Goal: Task Accomplishment & Management: Manage account settings

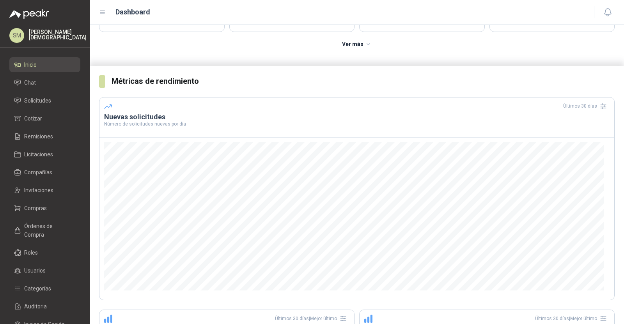
scroll to position [105, 0]
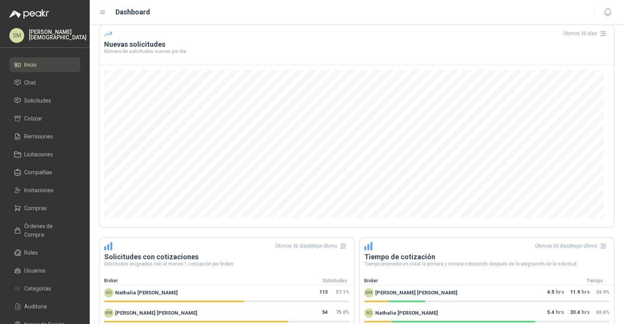
scroll to position [170, 0]
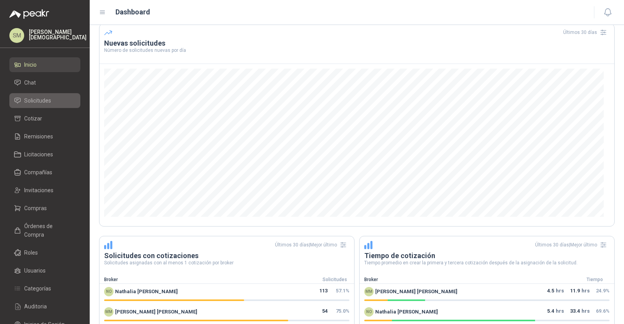
click at [38, 98] on span "Solicitudes" at bounding box center [37, 100] width 27 height 9
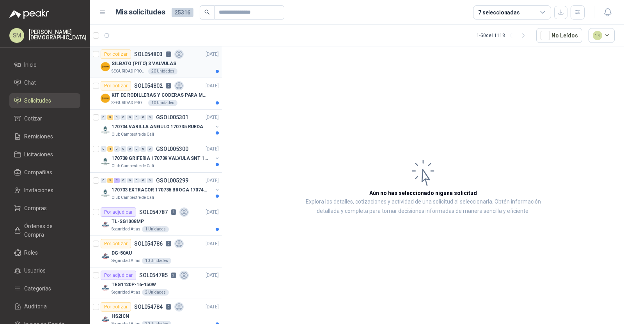
click at [128, 69] on p "SEGURIDAD PROVISER LTDA" at bounding box center [129, 71] width 35 height 6
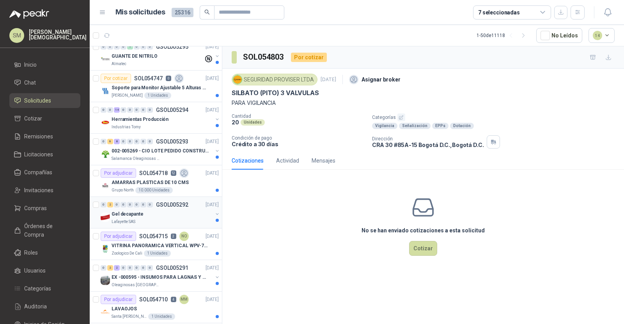
scroll to position [689, 0]
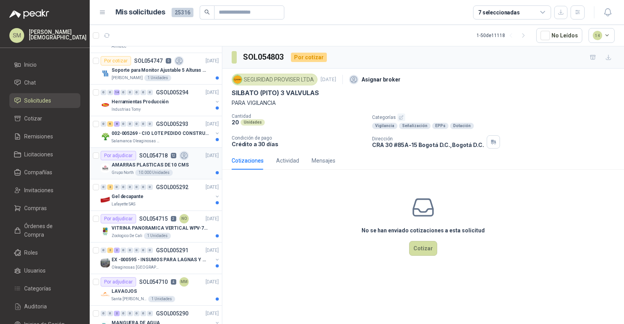
click at [175, 152] on div "Por adjudicar SOL054718 12" at bounding box center [145, 155] width 88 height 9
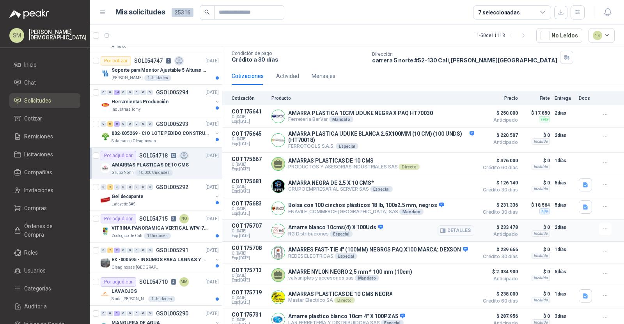
scroll to position [84, 0]
click at [287, 73] on div "Actividad" at bounding box center [287, 76] width 23 height 9
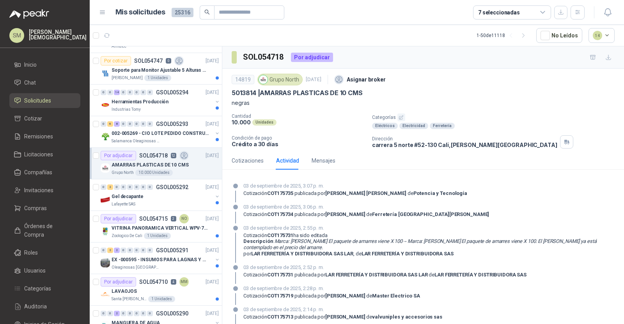
scroll to position [208, 0]
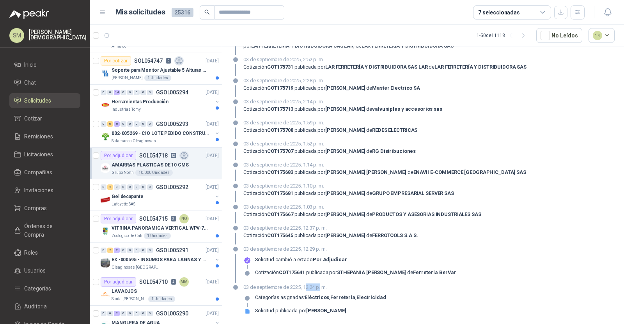
drag, startPoint x: 305, startPoint y: 288, endPoint x: 321, endPoint y: 288, distance: 15.6
click at [321, 288] on p "03 de septiembre de 2025, 12:24 p. m." at bounding box center [314, 288] width 142 height 8
drag, startPoint x: 305, startPoint y: 249, endPoint x: 314, endPoint y: 249, distance: 9.8
click at [314, 249] on p "03 de septiembre de 2025, 12:29 p. m." at bounding box center [349, 249] width 213 height 8
drag, startPoint x: 417, startPoint y: 273, endPoint x: 364, endPoint y: 271, distance: 53.5
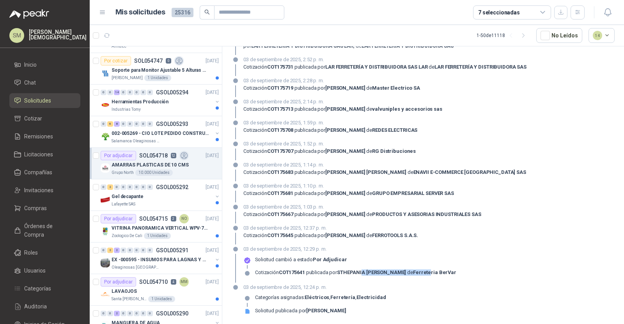
click at [364, 271] on div "Cotización COT175641 publicada por STHEPANIA [PERSON_NAME] de Ferreteria BerVar" at bounding box center [355, 273] width 201 height 6
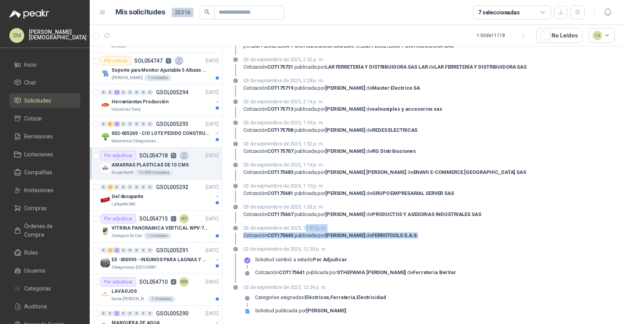
drag, startPoint x: 305, startPoint y: 225, endPoint x: 389, endPoint y: 238, distance: 85.4
click at [389, 238] on div "03 de septiembre de 2025, 12:37 p. m. Cotización COT175645 publicada por [PERSO…" at bounding box center [330, 234] width 175 height 20
drag, startPoint x: 309, startPoint y: 205, endPoint x: 331, endPoint y: 206, distance: 21.9
click at [331, 206] on p "03 de septiembre de 2025, 1:03 p. m." at bounding box center [362, 207] width 238 height 8
click at [394, 206] on p "03 de septiembre de 2025, 1:03 p. m." at bounding box center [362, 207] width 238 height 8
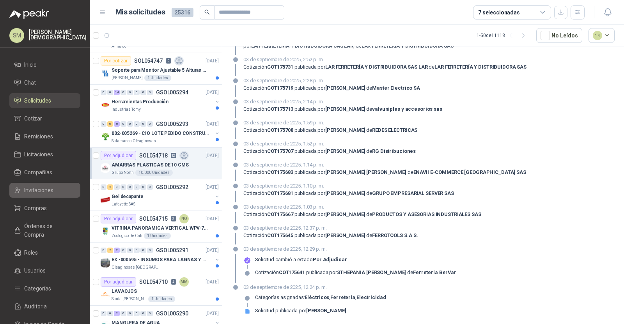
click at [39, 190] on span "Invitaciones" at bounding box center [38, 190] width 29 height 9
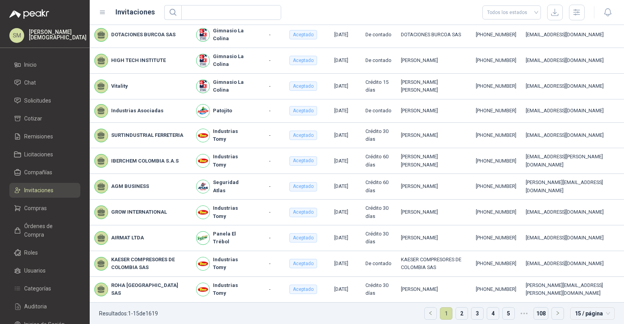
scroll to position [134, 0]
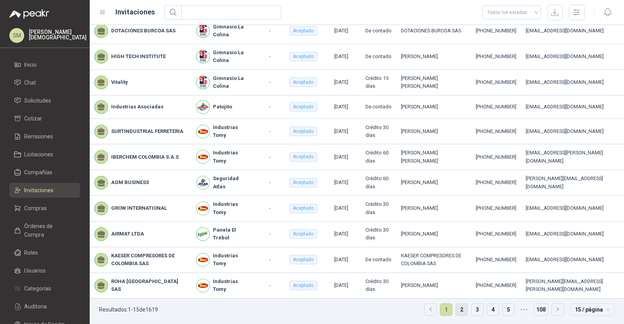
click at [460, 310] on link "2" at bounding box center [462, 310] width 12 height 12
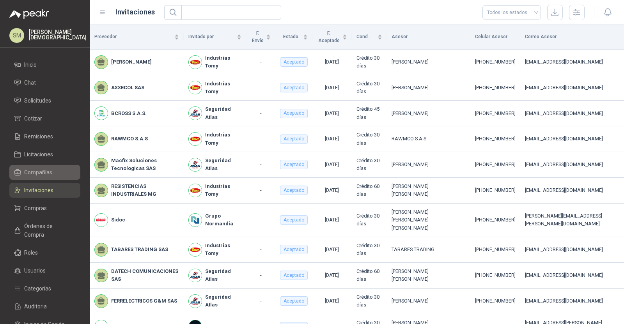
click at [44, 172] on span "Compañías" at bounding box center [38, 172] width 28 height 9
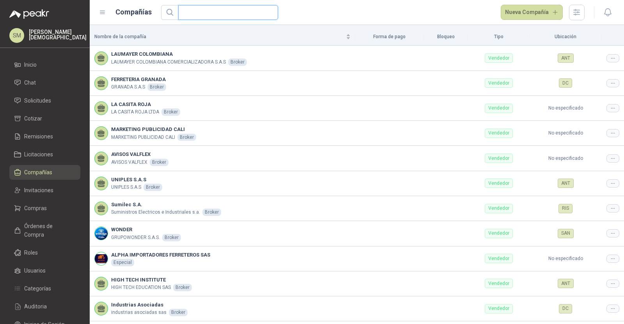
click at [238, 9] on input "text" at bounding box center [225, 12] width 84 height 14
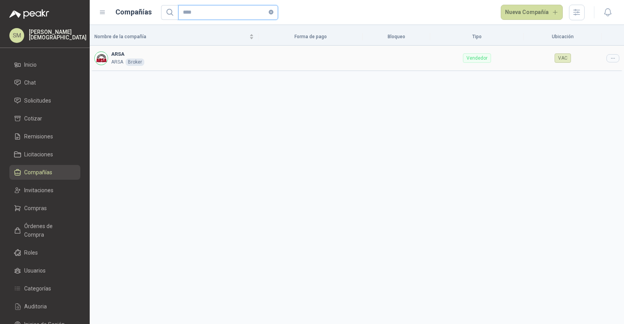
type input "****"
click at [611, 58] on icon at bounding box center [612, 58] width 3 height 0
click at [600, 68] on span "Editar compañía" at bounding box center [593, 71] width 40 height 9
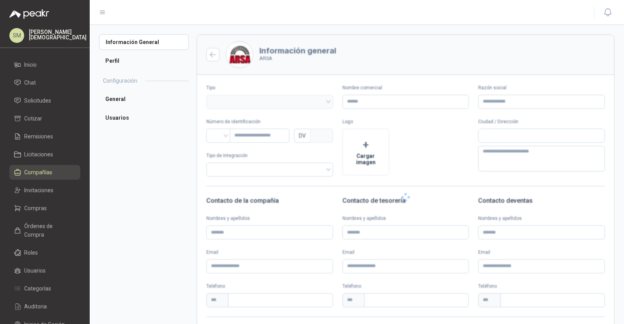
type input "****"
type input "*********"
type input "*"
type textarea "**********"
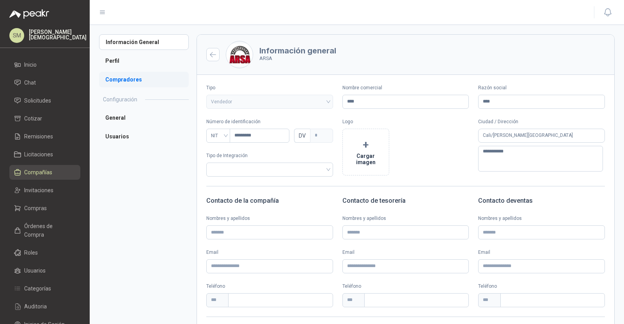
click at [150, 82] on li "Compradores" at bounding box center [144, 80] width 90 height 16
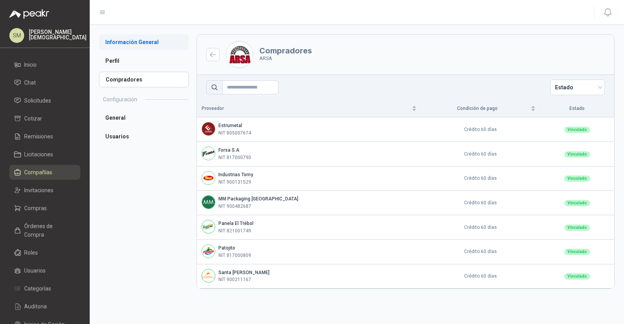
click at [135, 42] on li "Información General" at bounding box center [144, 42] width 90 height 16
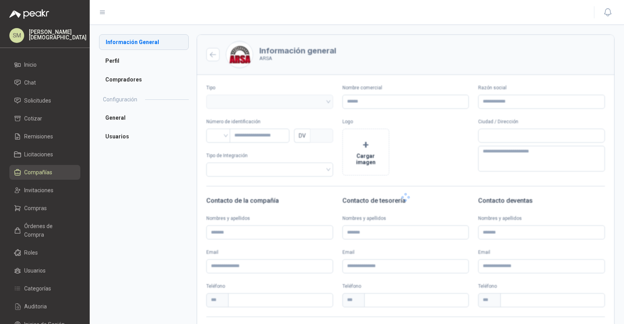
type input "****"
type input "*********"
type input "*"
type textarea "**********"
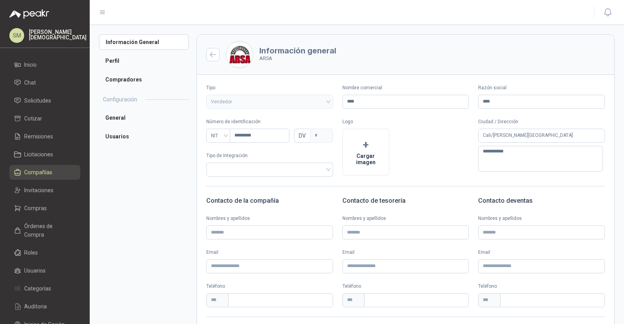
click at [52, 167] on link "Compañías" at bounding box center [44, 172] width 71 height 15
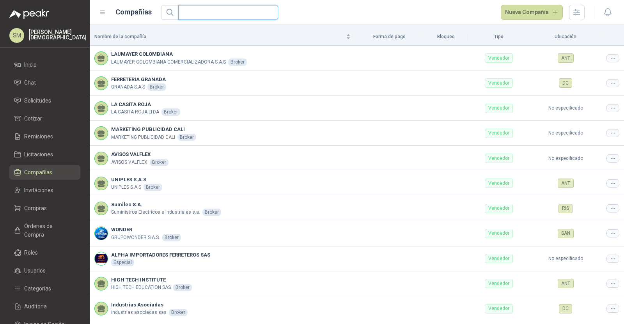
click at [213, 13] on input "text" at bounding box center [225, 12] width 84 height 14
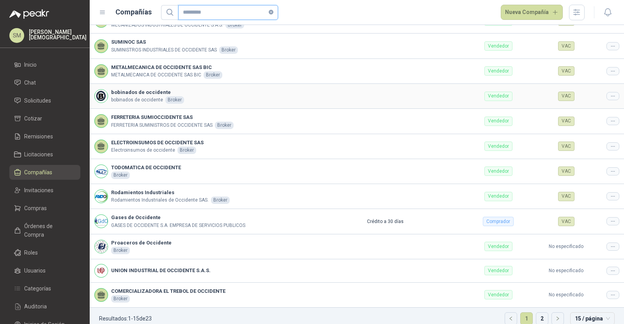
scroll to position [118, 0]
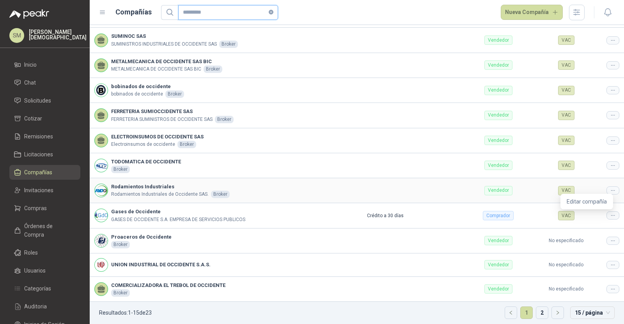
type input "*********"
click at [610, 190] on icon at bounding box center [613, 191] width 6 height 6
click at [574, 197] on span "Editar compañía" at bounding box center [587, 201] width 40 height 9
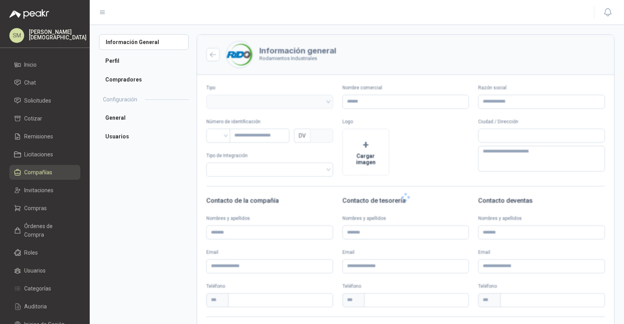
type input "**********"
type input "*********"
type input "*"
type textarea "**********"
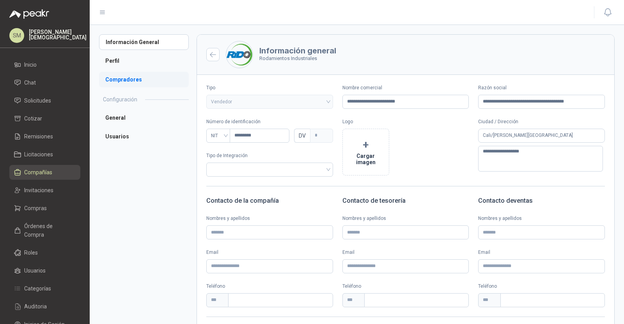
click at [143, 80] on li "Compradores" at bounding box center [144, 80] width 90 height 16
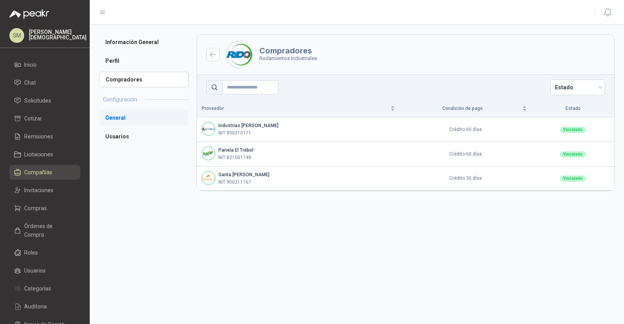
click at [131, 121] on li "General" at bounding box center [144, 118] width 90 height 16
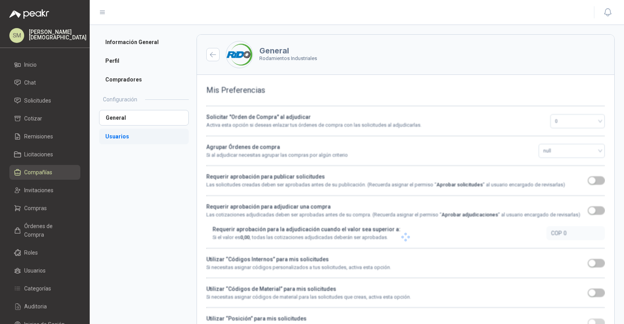
click at [126, 133] on li "Usuarios" at bounding box center [144, 137] width 90 height 16
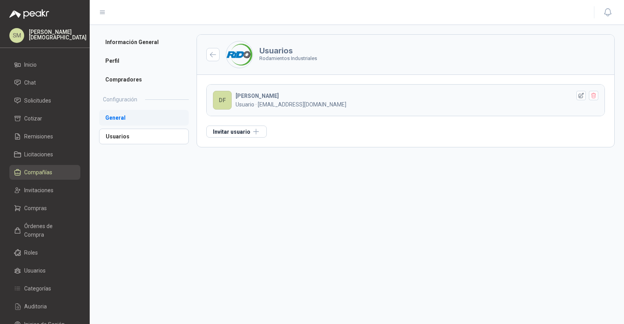
click at [129, 120] on li "General" at bounding box center [144, 118] width 90 height 16
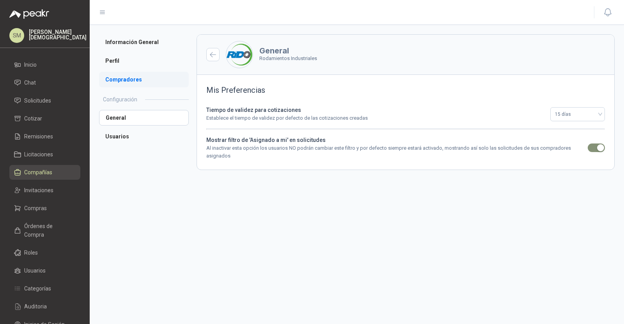
click at [145, 78] on li "Compradores" at bounding box center [144, 80] width 90 height 16
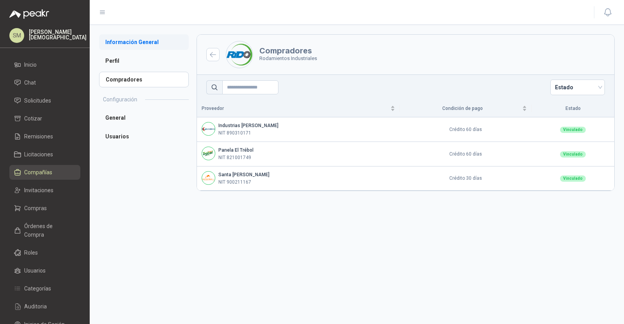
click at [127, 38] on li "Información General" at bounding box center [144, 42] width 90 height 16
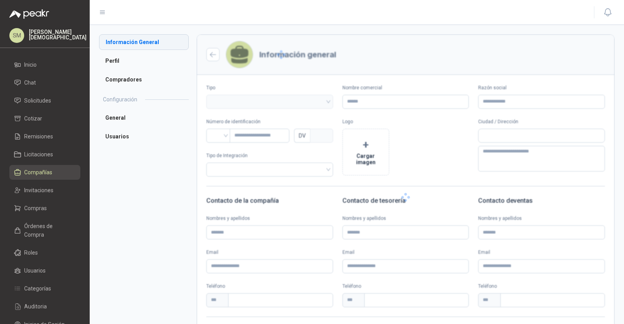
type input "**********"
type input "*********"
type input "*"
type textarea "**********"
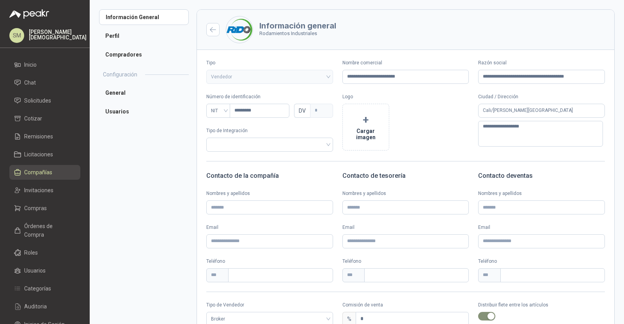
scroll to position [22, 0]
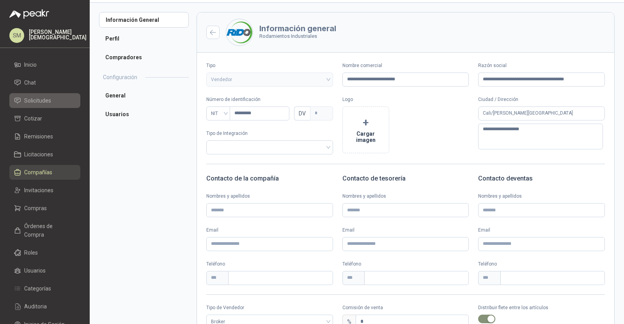
click at [50, 101] on span "Solicitudes" at bounding box center [37, 100] width 27 height 9
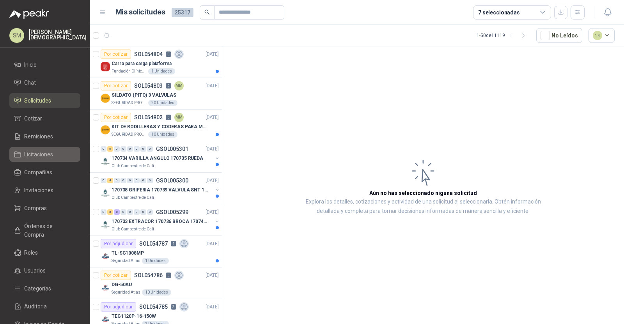
click at [53, 151] on li "Licitaciones" at bounding box center [45, 154] width 62 height 9
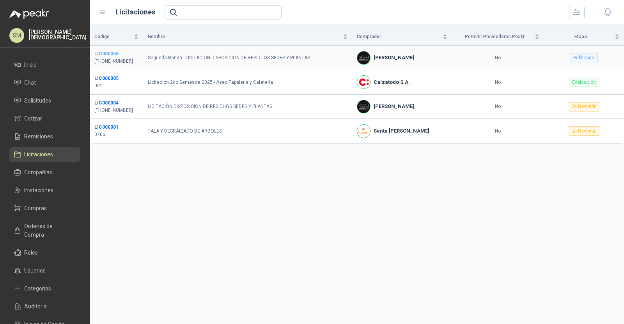
click at [108, 52] on b "LIC000006" at bounding box center [106, 53] width 24 height 5
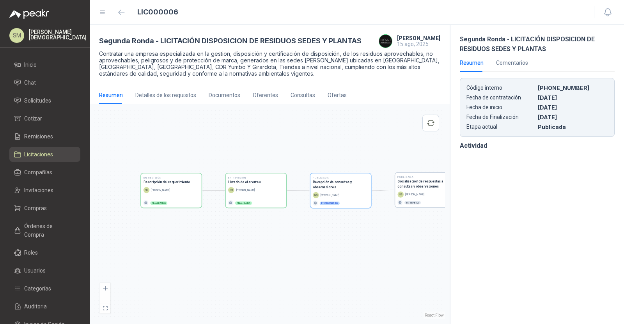
drag, startPoint x: 348, startPoint y: 137, endPoint x: 393, endPoint y: 147, distance: 46.5
click at [393, 147] on div "En Revisión Descripción del requerimiento [PERSON_NAME][DEMOGRAPHIC_DATA] Final…" at bounding box center [269, 214] width 351 height 211
click at [295, 94] on div "Consultas" at bounding box center [303, 95] width 25 height 9
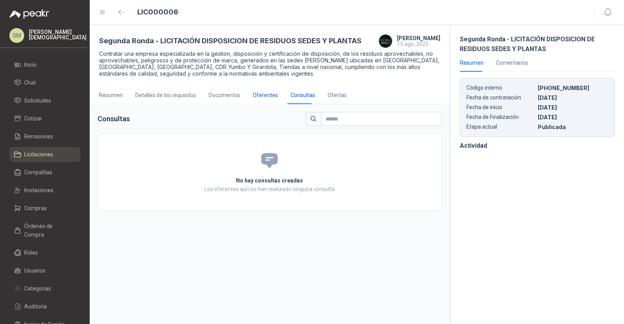
click at [255, 92] on div "Oferentes" at bounding box center [265, 95] width 25 height 9
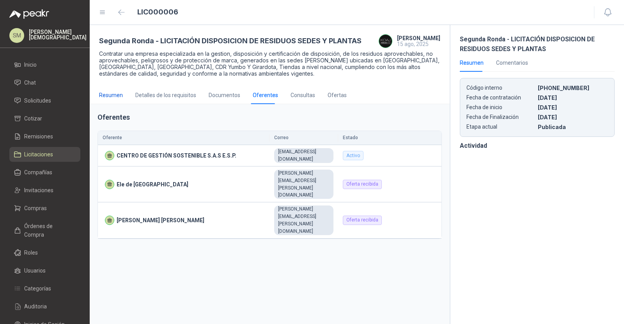
click at [116, 95] on div "Resumen" at bounding box center [111, 95] width 24 height 9
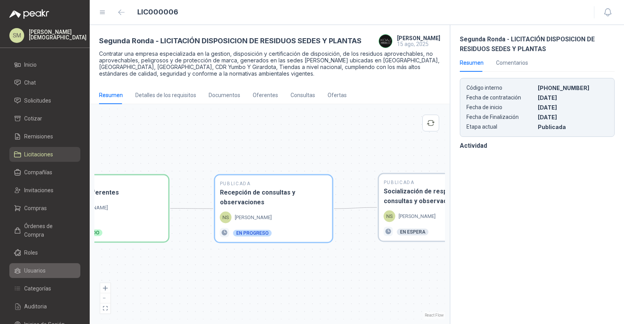
click at [48, 266] on li "Usuarios" at bounding box center [45, 270] width 62 height 9
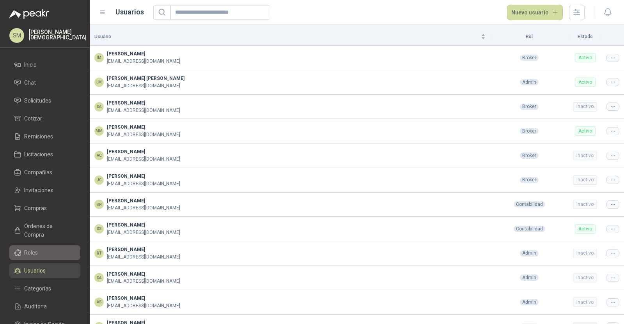
click at [48, 249] on li "Roles" at bounding box center [45, 253] width 62 height 9
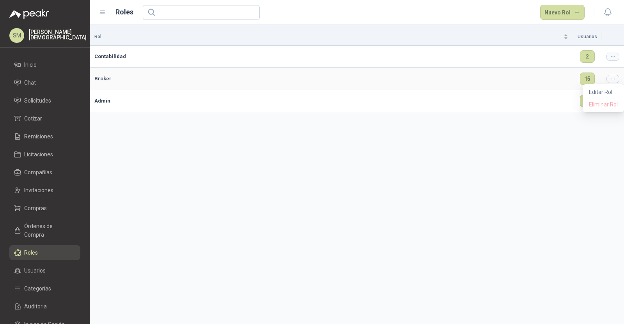
click at [612, 79] on icon at bounding box center [613, 79] width 6 height 6
click at [426, 221] on div "Rol Usuarios Contabilidad 2 Broker 15 Admin 8" at bounding box center [357, 174] width 534 height 299
click at [33, 266] on span "Usuarios" at bounding box center [34, 270] width 21 height 9
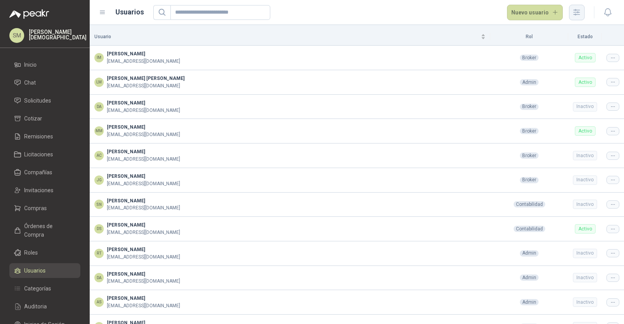
click at [578, 14] on icon "button" at bounding box center [577, 12] width 6 height 6
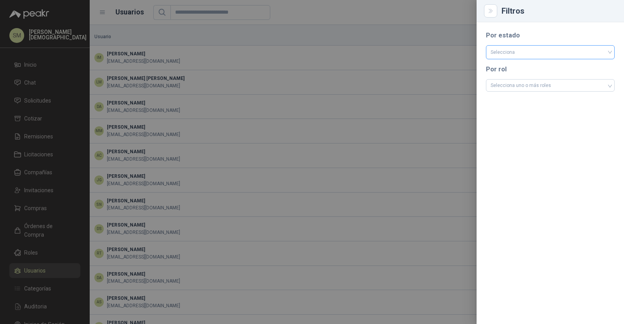
click at [563, 46] on input "search" at bounding box center [550, 52] width 119 height 12
click at [542, 69] on div "Activo" at bounding box center [550, 68] width 116 height 9
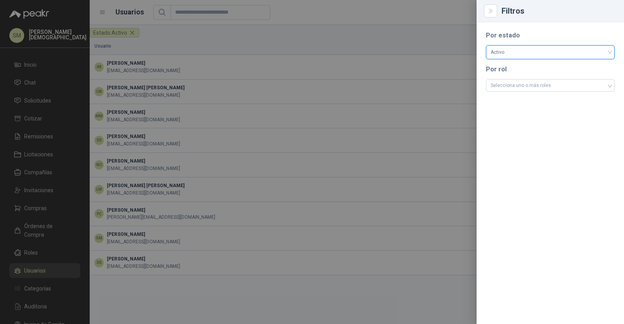
click at [369, 92] on div at bounding box center [312, 162] width 624 height 324
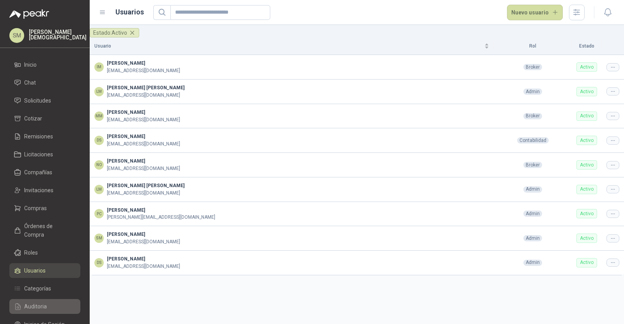
click at [45, 302] on span "Auditoria" at bounding box center [35, 306] width 23 height 9
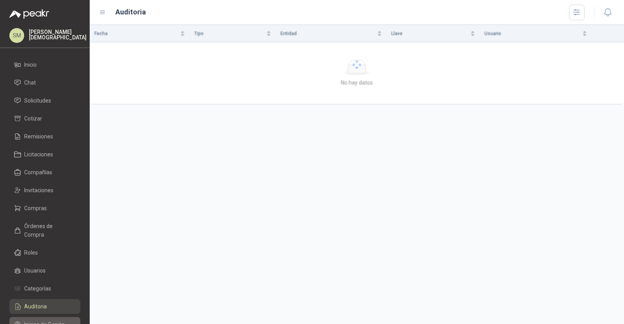
click at [50, 320] on span "Inicios de Sesión" at bounding box center [44, 324] width 41 height 9
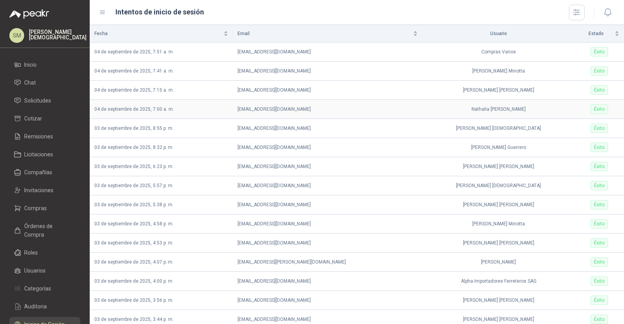
scroll to position [28, 0]
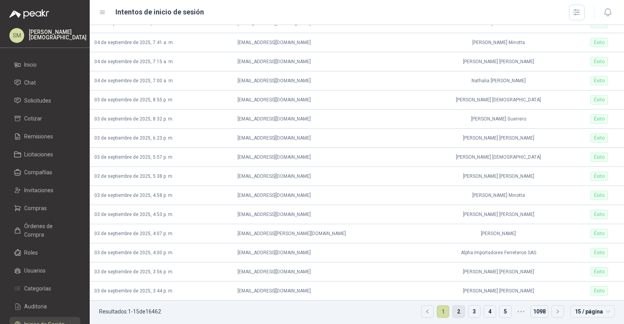
click at [453, 312] on link "2" at bounding box center [459, 312] width 12 height 12
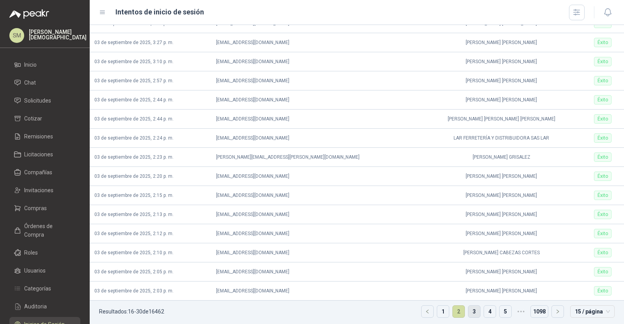
click at [469, 309] on link "3" at bounding box center [475, 312] width 12 height 12
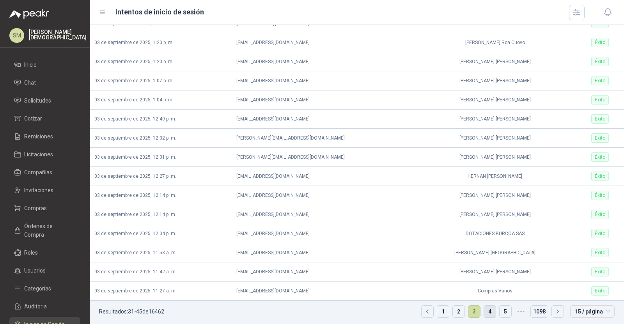
click at [486, 310] on link "4" at bounding box center [490, 312] width 12 height 12
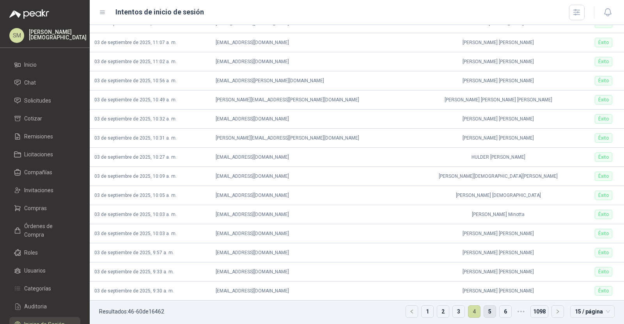
click at [485, 311] on link "5" at bounding box center [490, 312] width 12 height 12
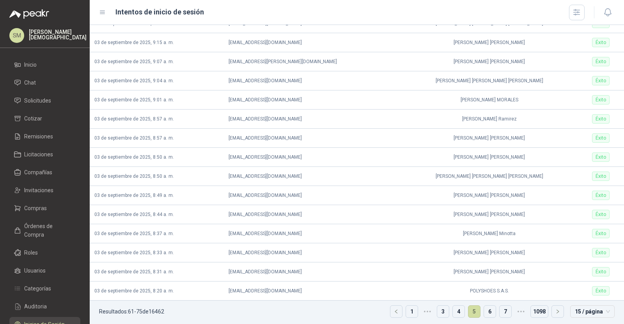
click at [485, 311] on link "6" at bounding box center [490, 312] width 12 height 12
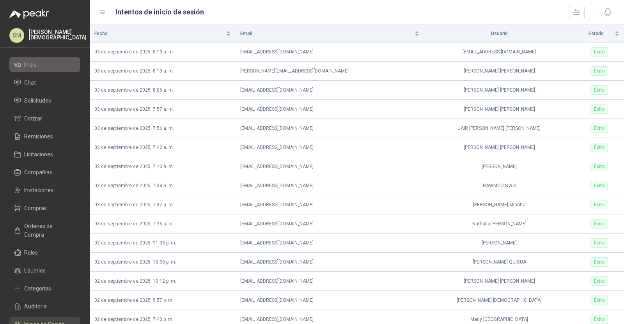
click at [51, 62] on li "Inicio" at bounding box center [45, 64] width 62 height 9
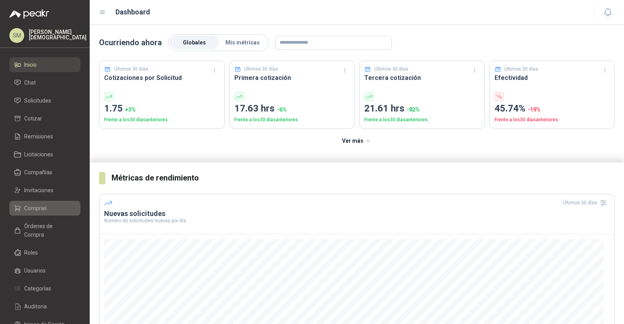
click at [42, 208] on span "Compras" at bounding box center [35, 208] width 23 height 9
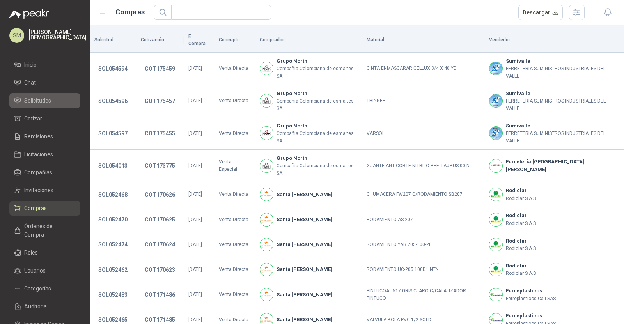
click at [38, 99] on span "Solicitudes" at bounding box center [37, 100] width 27 height 9
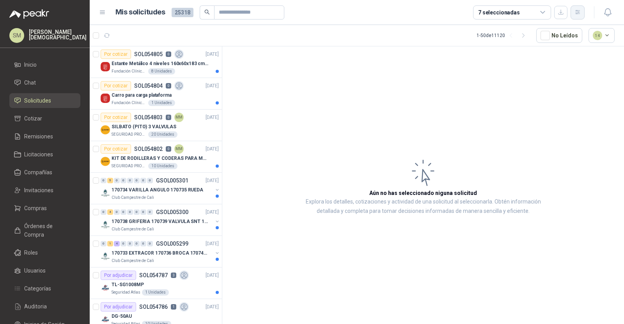
click at [577, 10] on icon "button" at bounding box center [578, 12] width 7 height 7
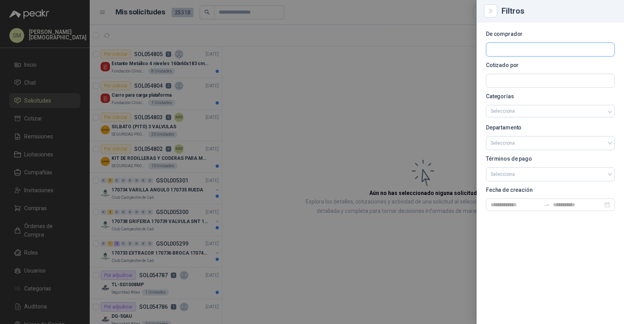
click at [558, 47] on input "text" at bounding box center [550, 49] width 128 height 13
type input "*********"
click at [553, 67] on div "Santa [PERSON_NAME] NIT : 900211167" at bounding box center [550, 68] width 115 height 9
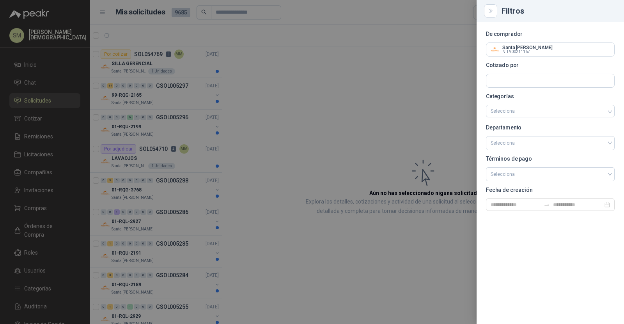
click at [402, 53] on div at bounding box center [312, 162] width 624 height 324
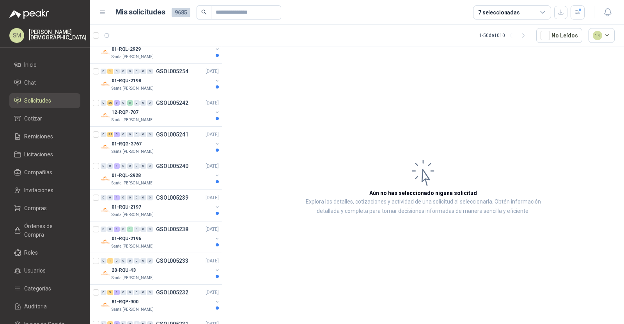
scroll to position [269, 0]
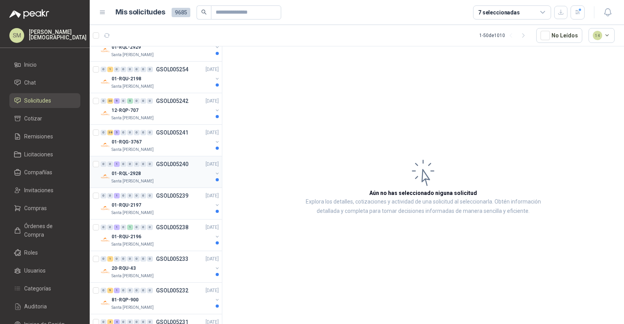
click at [184, 164] on p "GSOL005240" at bounding box center [172, 164] width 32 height 5
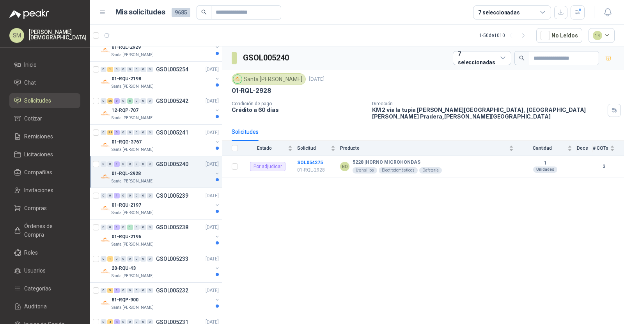
click at [196, 173] on div "01-RQL-2928" at bounding box center [162, 173] width 101 height 9
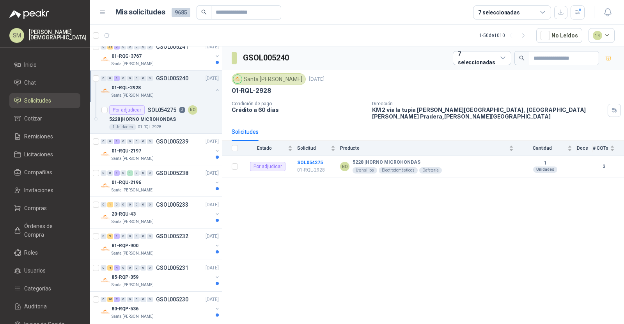
scroll to position [381, 0]
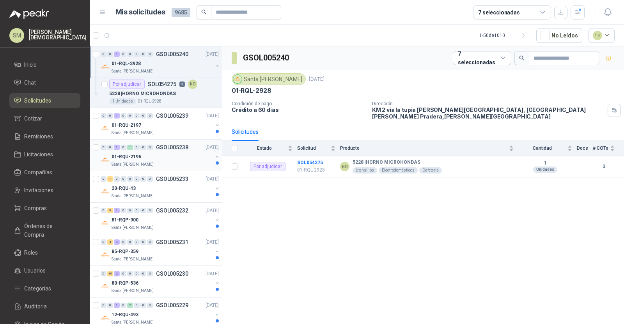
click at [195, 162] on div "Santa [PERSON_NAME]" at bounding box center [162, 165] width 101 height 6
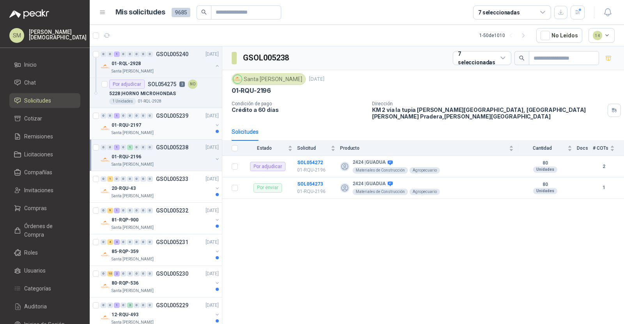
click at [188, 115] on div "0 0 1 0 0 0 0 0 GSOL005239 [DATE]" at bounding box center [161, 115] width 120 height 9
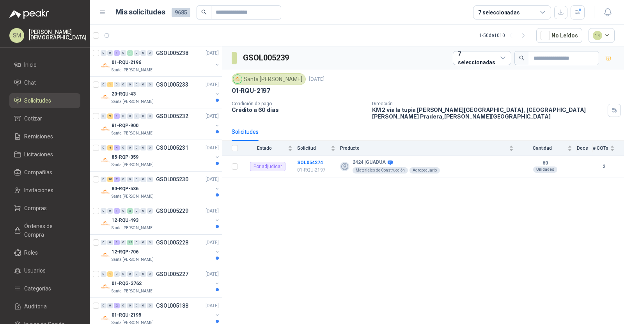
scroll to position [489, 0]
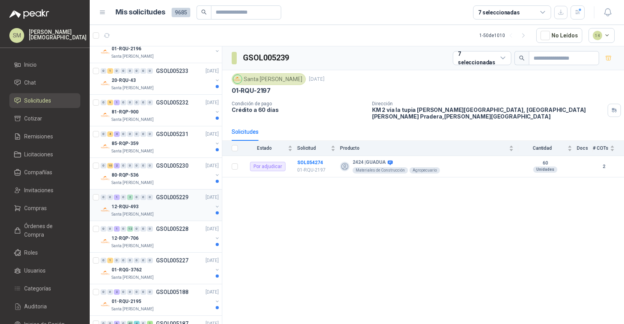
click at [173, 211] on div "Santa [PERSON_NAME]" at bounding box center [162, 214] width 101 height 6
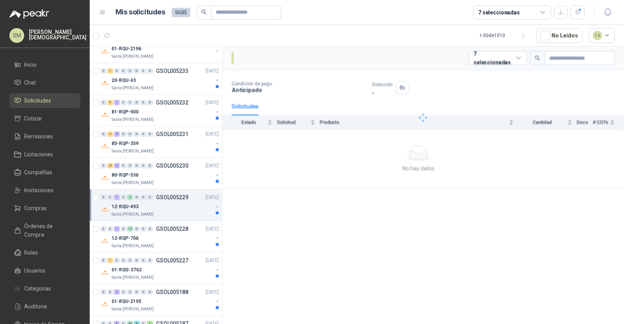
click at [173, 211] on div "Santa [PERSON_NAME]" at bounding box center [162, 214] width 101 height 6
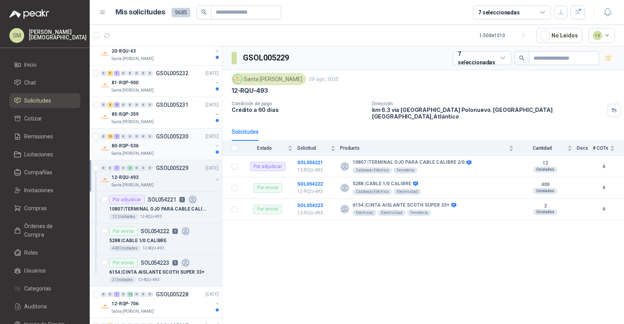
scroll to position [524, 0]
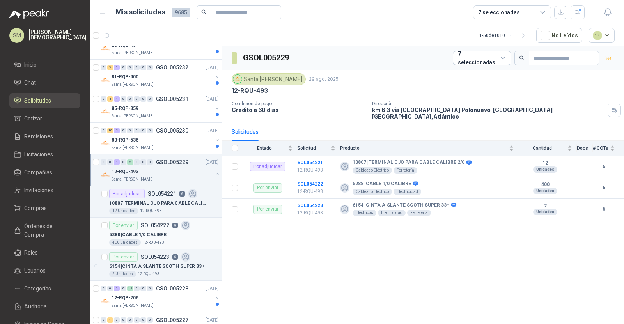
click at [167, 230] on div "5288 | CABLE 1/0 CALIBRE" at bounding box center [164, 234] width 110 height 9
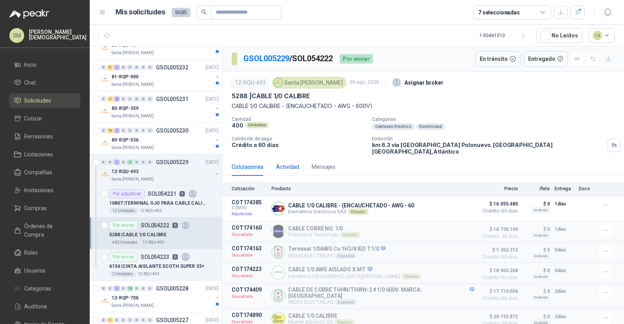
click at [291, 163] on div "Actividad" at bounding box center [287, 167] width 23 height 9
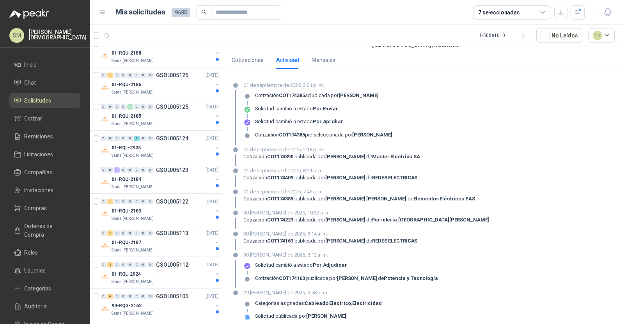
scroll to position [1427, 0]
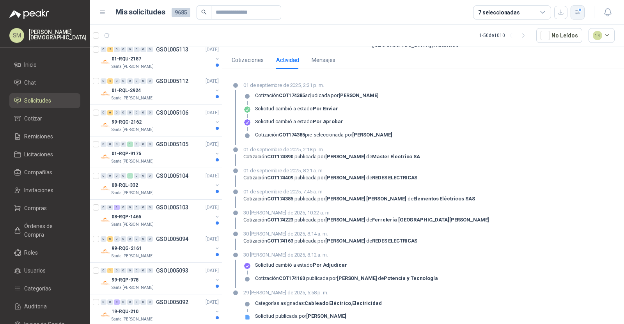
click at [575, 12] on icon "button" at bounding box center [578, 12] width 7 height 7
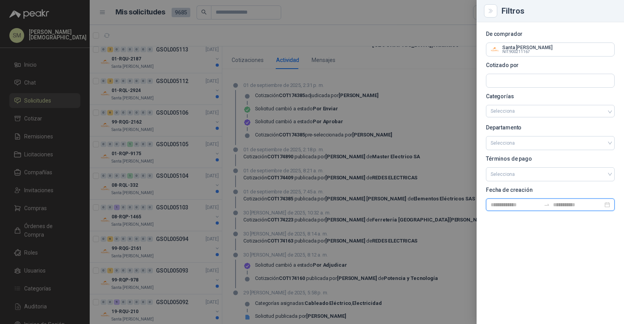
click at [504, 202] on input at bounding box center [516, 205] width 50 height 9
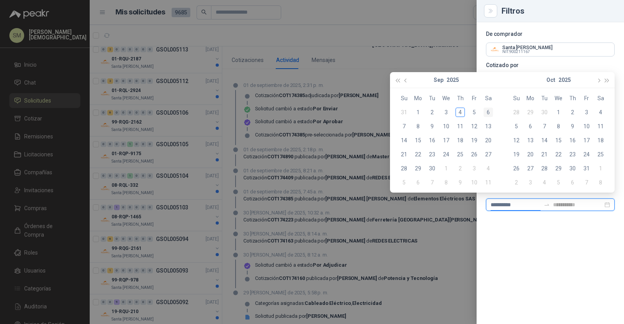
type input "**********"
click at [406, 81] on span "button" at bounding box center [407, 81] width 4 height 4
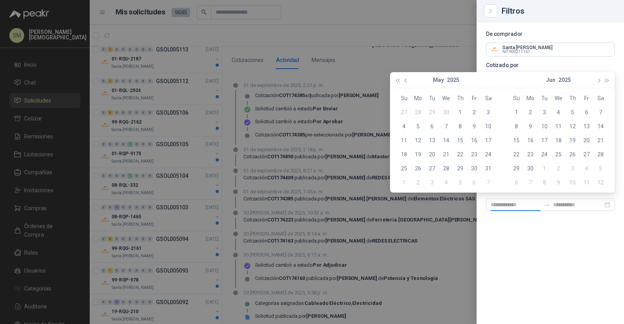
click at [406, 81] on span "button" at bounding box center [407, 81] width 4 height 4
type input "**********"
click at [489, 110] on div "1" at bounding box center [488, 112] width 9 height 9
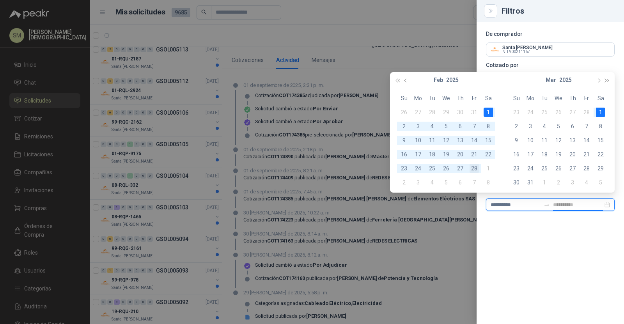
type input "**********"
click at [475, 171] on div "28" at bounding box center [474, 168] width 9 height 9
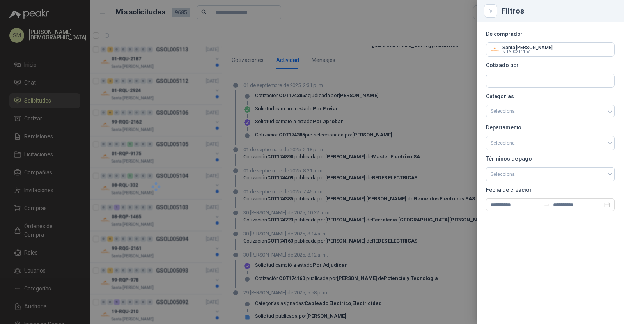
scroll to position [327, 0]
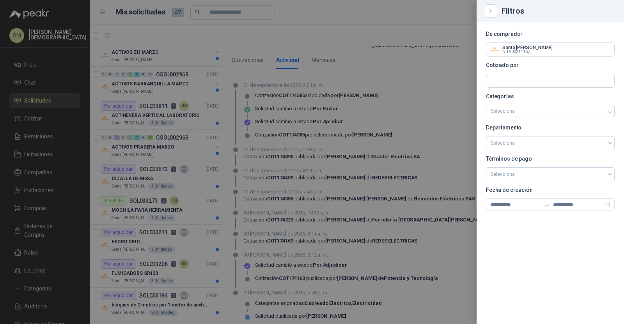
click at [387, 133] on div at bounding box center [312, 162] width 624 height 324
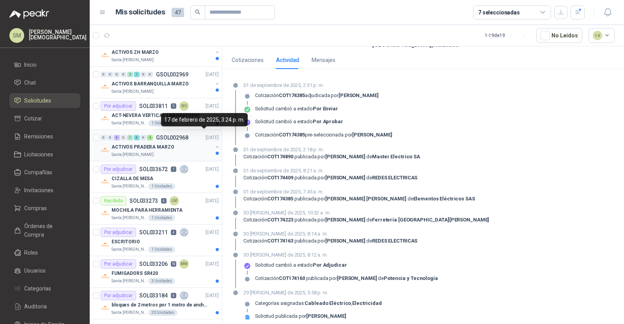
scroll to position [327, 0]
click at [179, 271] on div "FUMIGADORS SR420" at bounding box center [165, 273] width 107 height 9
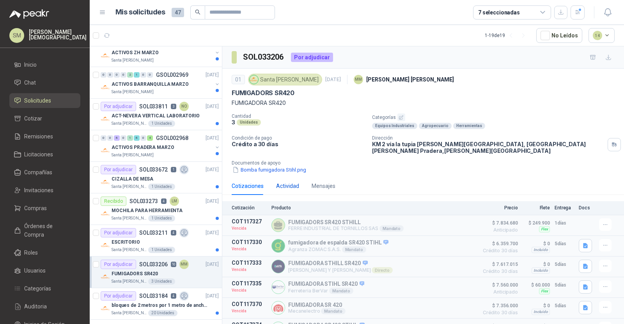
click at [288, 182] on div "Actividad" at bounding box center [287, 186] width 23 height 9
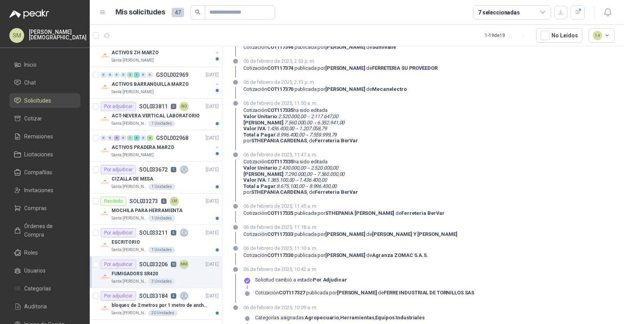
scroll to position [249, 0]
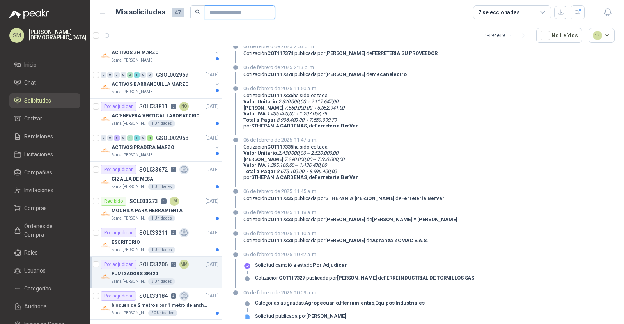
click at [228, 19] on input "text" at bounding box center [236, 12] width 55 height 13
paste input "*********"
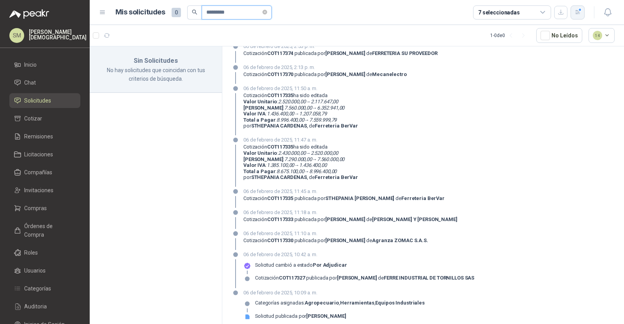
type input "*********"
click at [576, 12] on icon "button" at bounding box center [577, 12] width 4 height 4
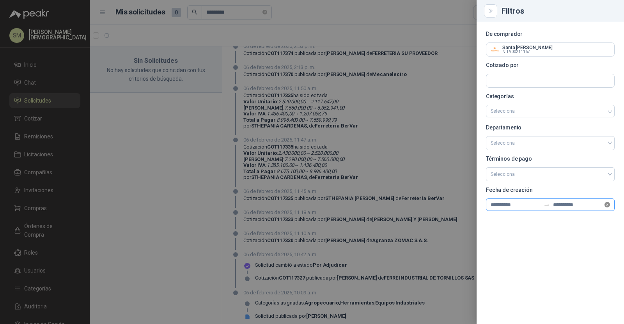
click at [607, 204] on icon "close-circle" at bounding box center [607, 204] width 5 height 5
click at [345, 85] on div at bounding box center [312, 162] width 624 height 324
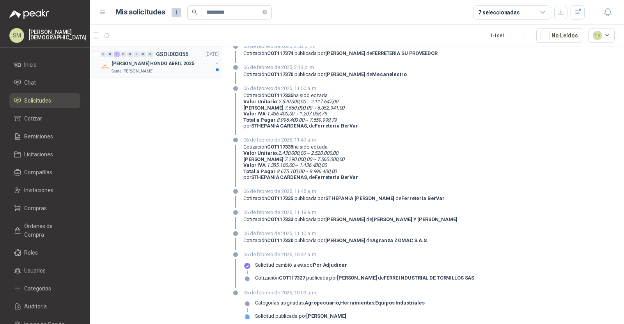
click at [214, 61] on button "button" at bounding box center [217, 63] width 6 height 6
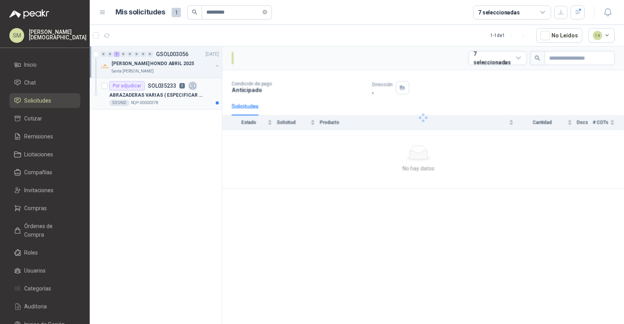
click at [185, 96] on p "ABRAZADERAS VARIAS ( ESPECIFICAR MEDIDAS" at bounding box center [157, 95] width 97 height 7
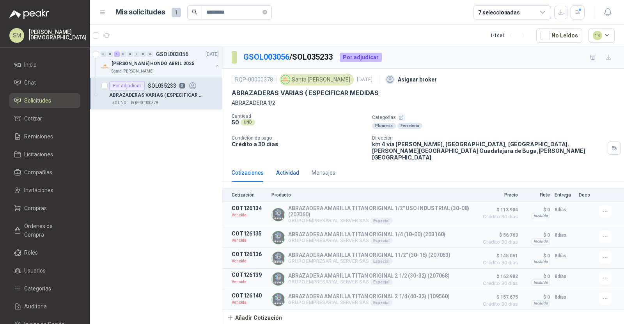
click at [283, 169] on div "Actividad" at bounding box center [287, 173] width 23 height 9
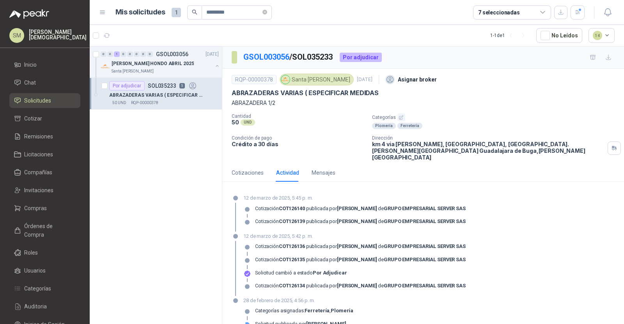
scroll to position [7, 0]
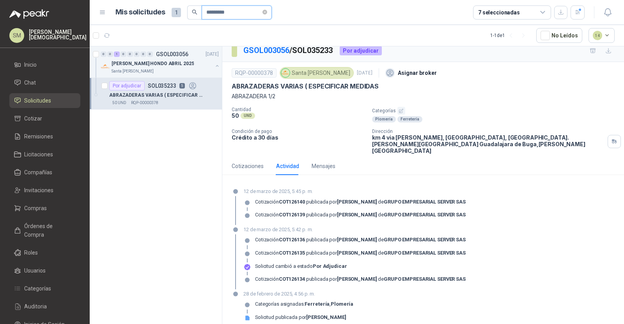
click at [245, 14] on input "*********" at bounding box center [233, 12] width 55 height 13
paste input "text"
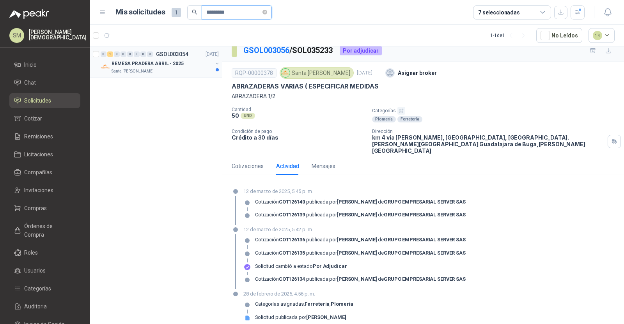
type input "*********"
click at [182, 51] on p "GSOL003054" at bounding box center [172, 53] width 32 height 5
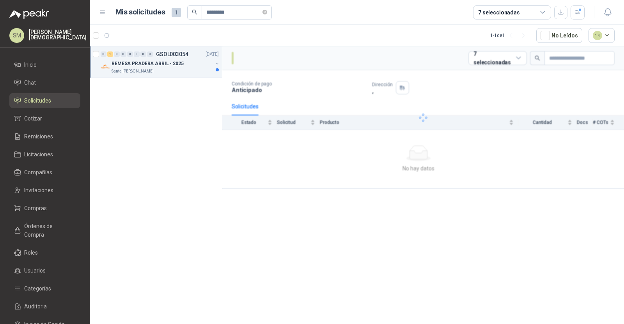
click at [177, 61] on p "REMESA PRADERA ABRIL - 2025" at bounding box center [148, 63] width 72 height 7
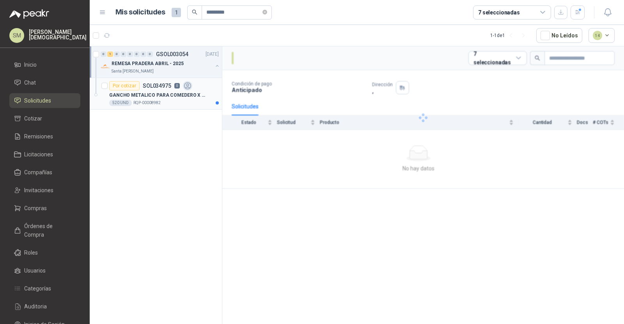
click at [169, 87] on p "SOL034975" at bounding box center [157, 85] width 28 height 5
